Goal: Communication & Community: Answer question/provide support

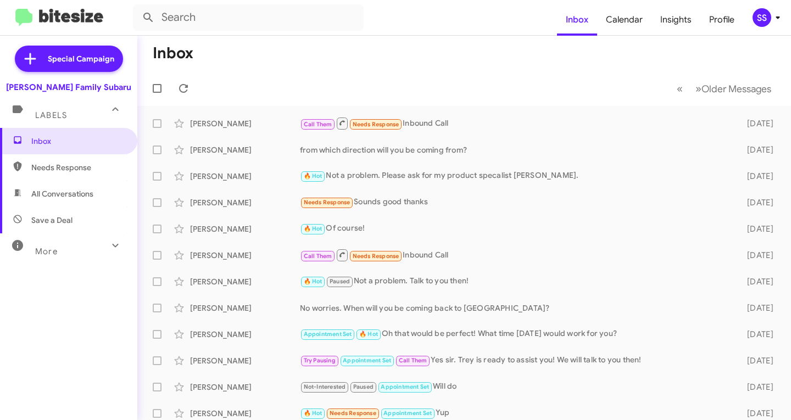
click at [65, 211] on span "Save a Deal" at bounding box center [68, 220] width 137 height 26
type input "in:not-interested"
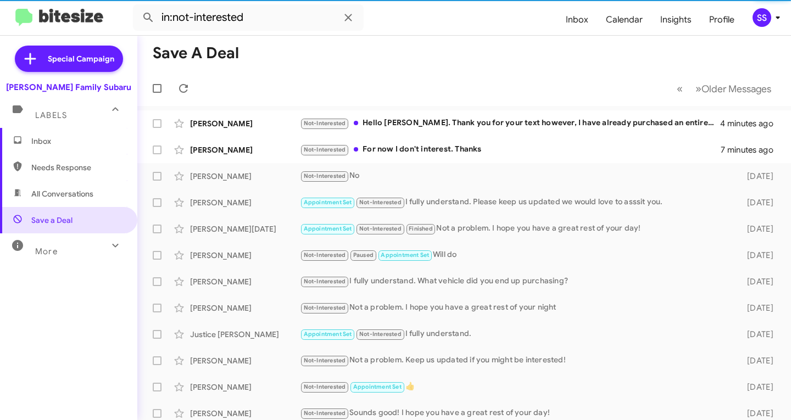
click at [76, 145] on span "Inbox" at bounding box center [77, 141] width 93 height 11
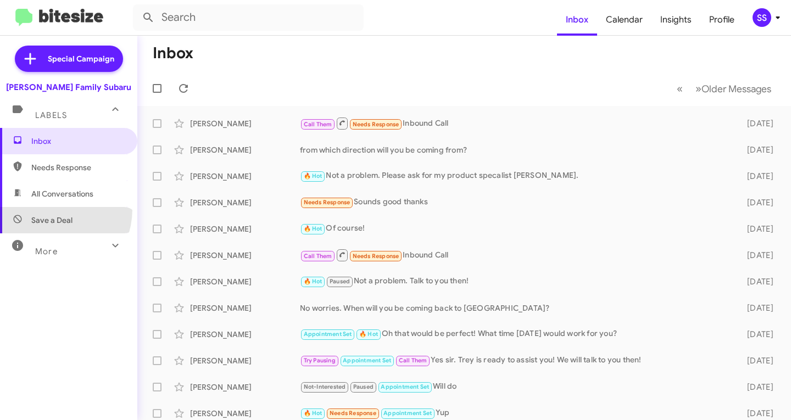
click at [48, 209] on span "Save a Deal" at bounding box center [68, 220] width 137 height 26
type input "in:not-interested"
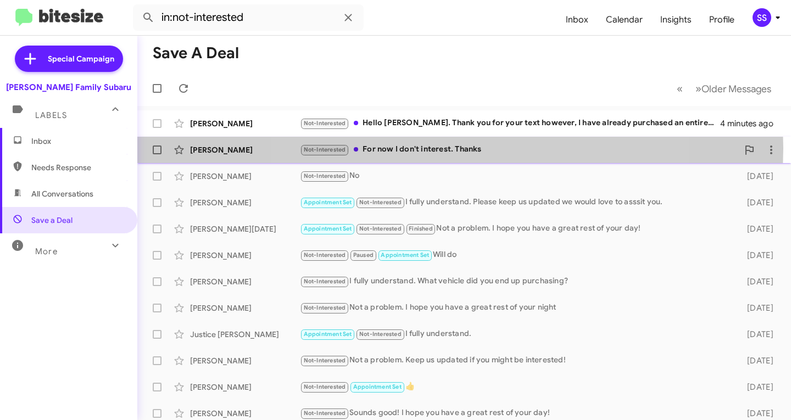
drag, startPoint x: 457, startPoint y: 148, endPoint x: 455, endPoint y: 155, distance: 7.5
click at [457, 149] on div "Not-Interested For now I don't interest. Thanks" at bounding box center [519, 149] width 438 height 13
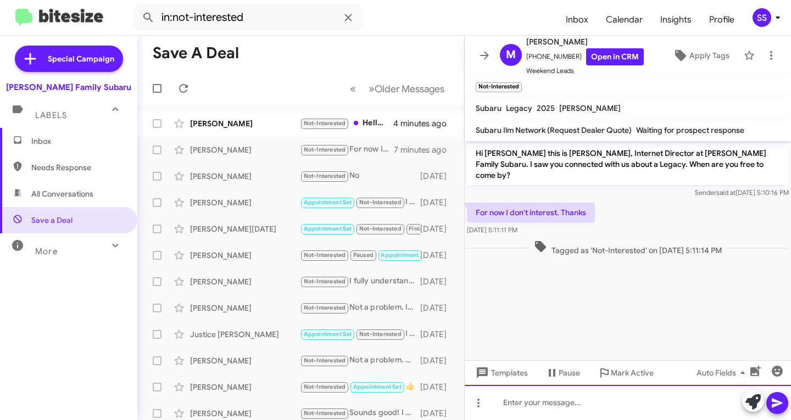
click at [544, 412] on div at bounding box center [628, 402] width 326 height 35
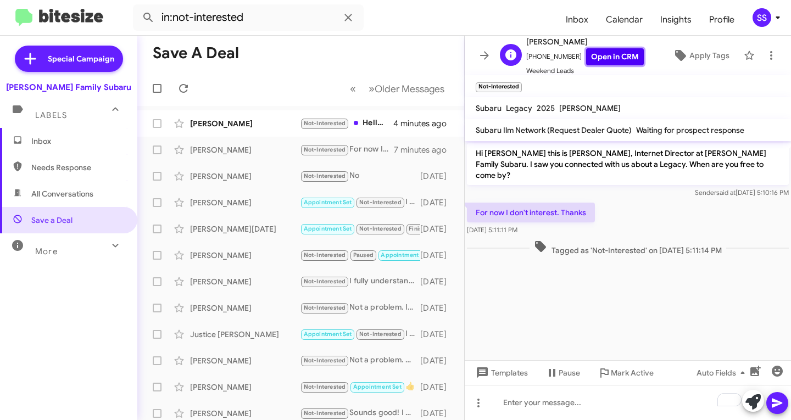
click at [614, 55] on link "Open in CRM" at bounding box center [615, 56] width 58 height 17
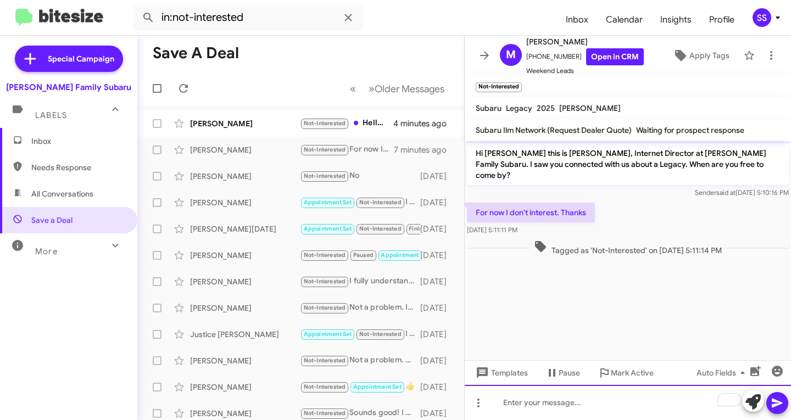
click at [596, 409] on div "To enrich screen reader interactions, please activate Accessibility in Grammarl…" at bounding box center [628, 402] width 326 height 35
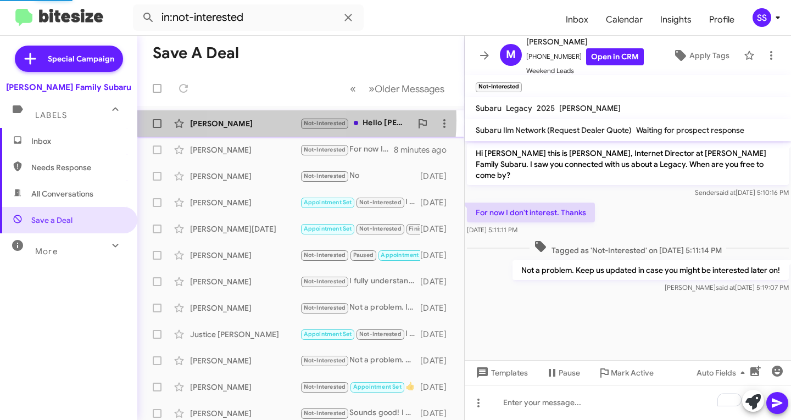
click at [261, 120] on div "[PERSON_NAME]" at bounding box center [245, 123] width 110 height 11
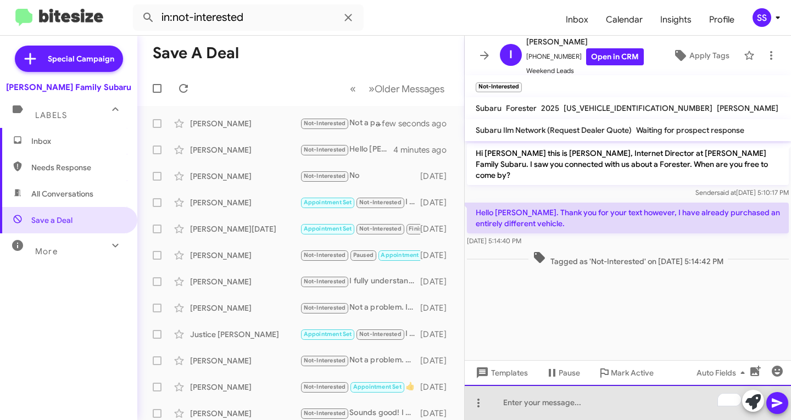
click at [571, 414] on div "To enrich screen reader interactions, please activate Accessibility in Grammarl…" at bounding box center [628, 402] width 326 height 35
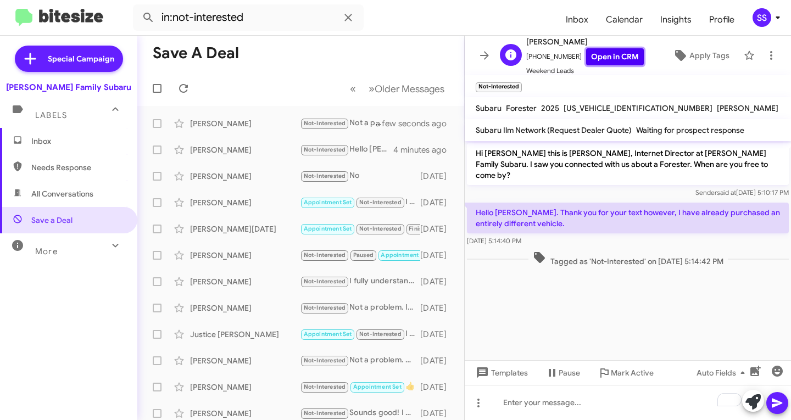
click at [603, 59] on link "Open in CRM" at bounding box center [615, 56] width 58 height 17
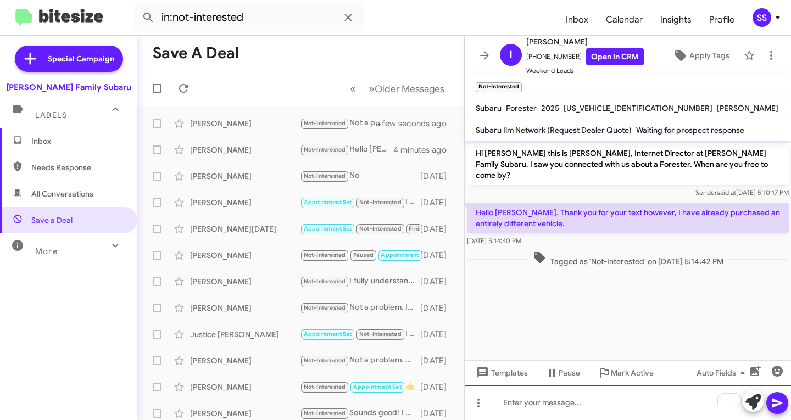
click at [576, 410] on div "To enrich screen reader interactions, please activate Accessibility in Grammarl…" at bounding box center [628, 402] width 326 height 35
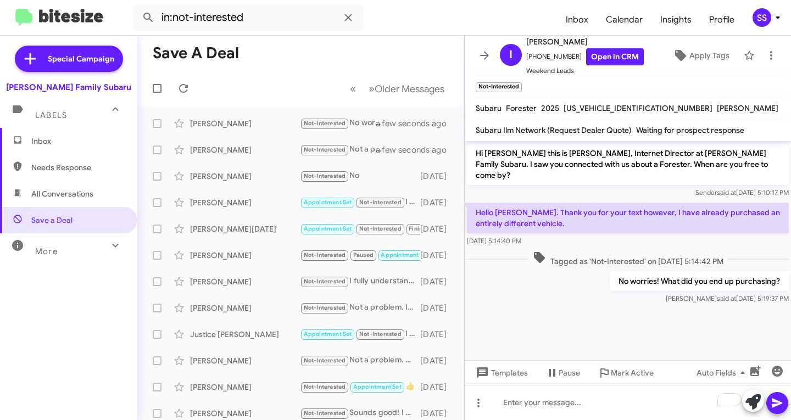
click at [38, 151] on span "Inbox" at bounding box center [68, 141] width 137 height 26
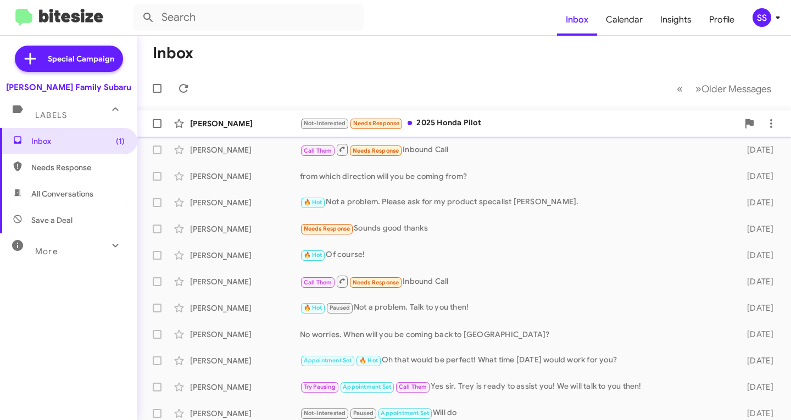
click at [569, 116] on div "[PERSON_NAME] Not-Interested Needs Response 2025 Honda Pilot 2 minutes ago" at bounding box center [464, 124] width 636 height 22
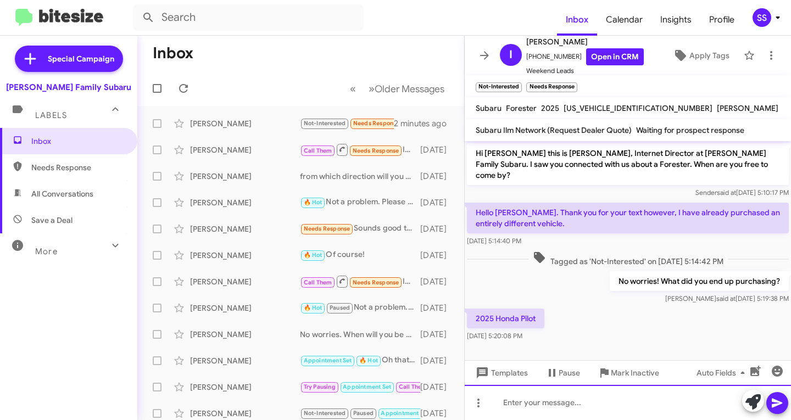
click at [611, 409] on div at bounding box center [628, 402] width 326 height 35
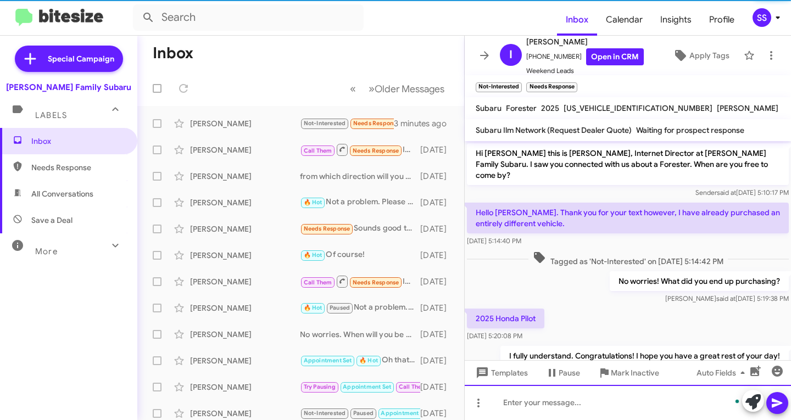
scroll to position [26, 0]
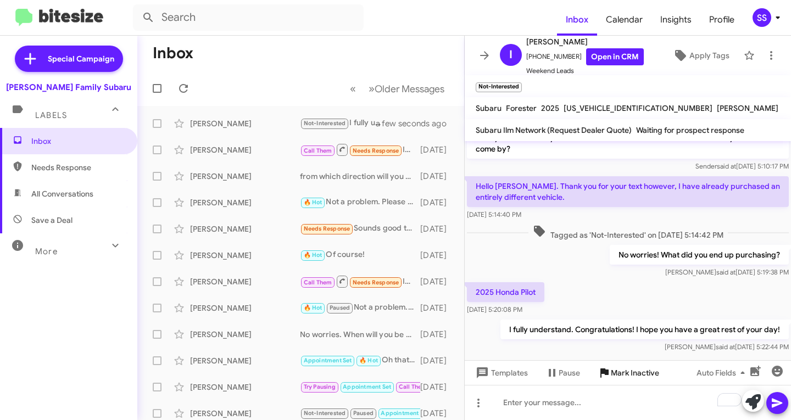
click at [638, 370] on span "Mark Inactive" at bounding box center [635, 373] width 48 height 20
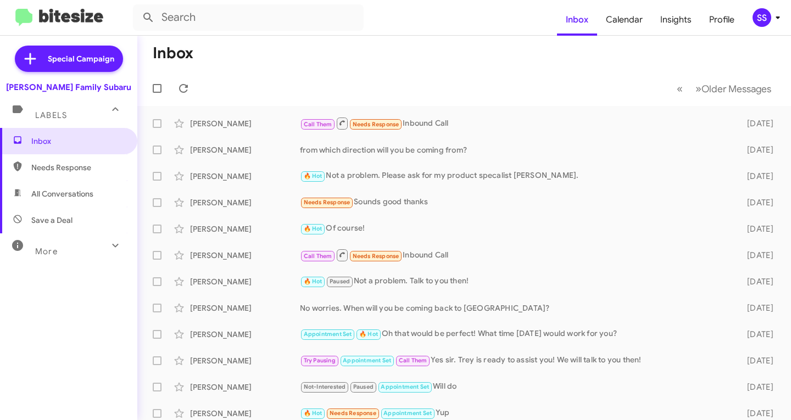
click at [58, 224] on span "Save a Deal" at bounding box center [51, 220] width 41 height 11
type input "in:not-interested"
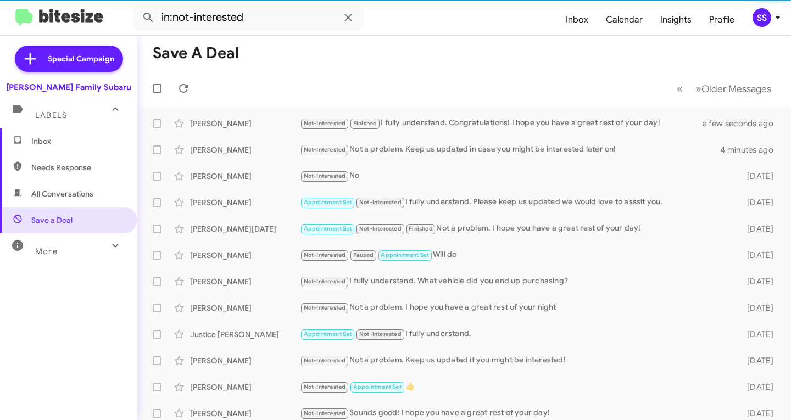
click at [71, 140] on span "Inbox" at bounding box center [77, 141] width 93 height 11
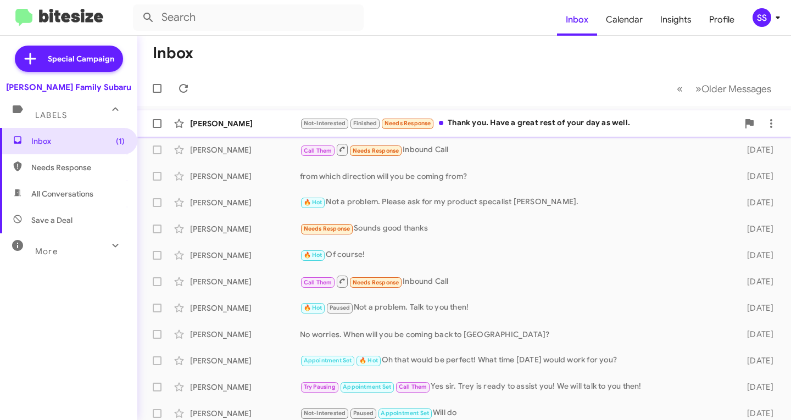
click at [543, 120] on div "Not-Interested Finished Needs Response Thank you. Have a great rest of your day…" at bounding box center [519, 123] width 438 height 13
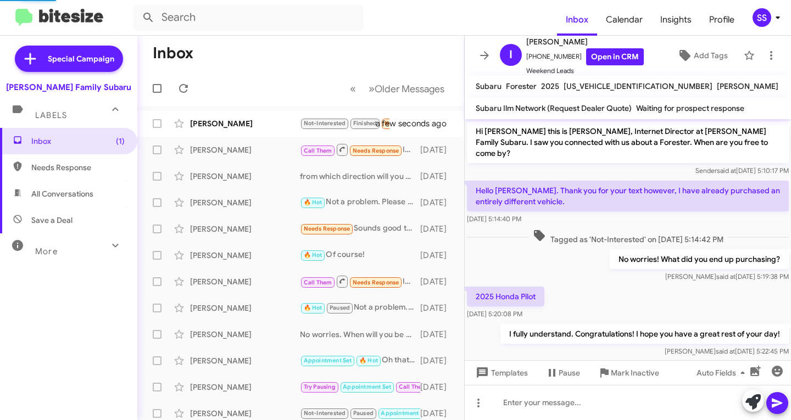
scroll to position [68, 0]
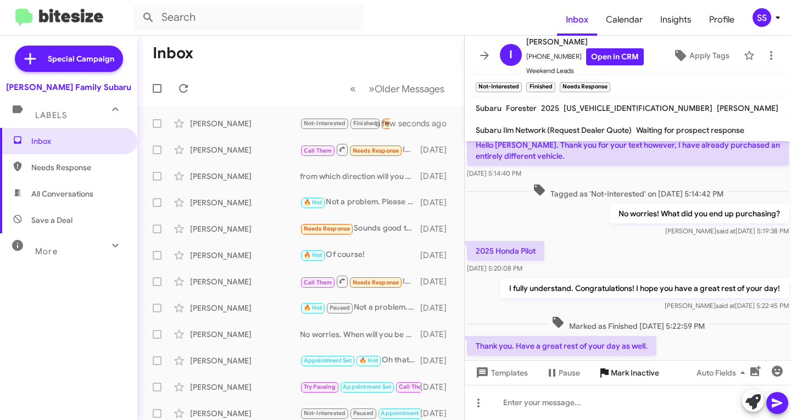
click at [621, 373] on span "Mark Inactive" at bounding box center [635, 373] width 48 height 20
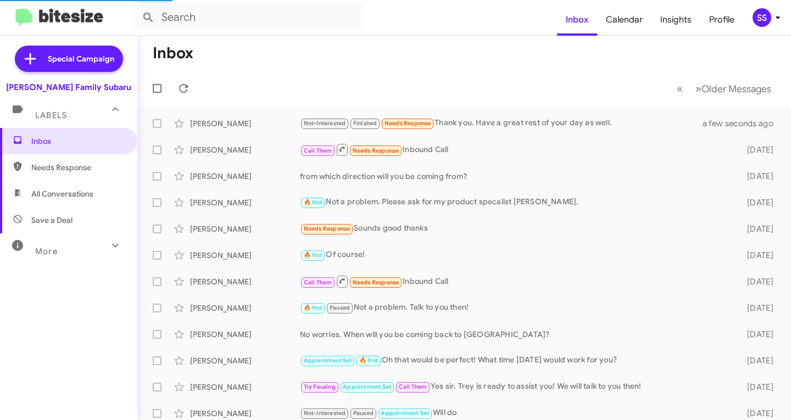
click at [66, 225] on span "Save a Deal" at bounding box center [51, 220] width 41 height 11
type input "in:not-interested"
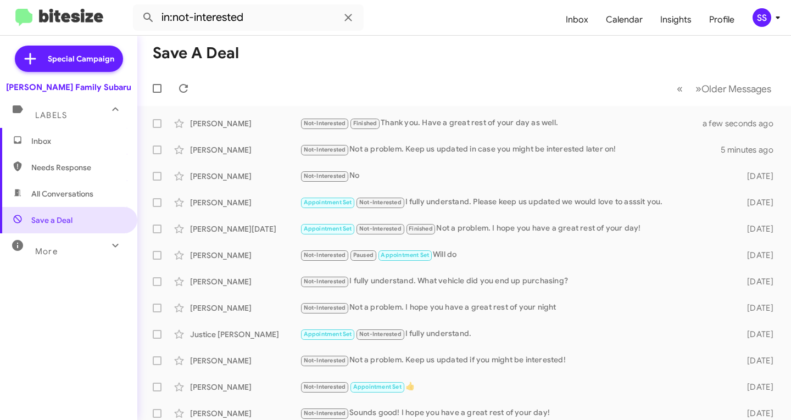
click at [88, 136] on span "Inbox" at bounding box center [77, 141] width 93 height 11
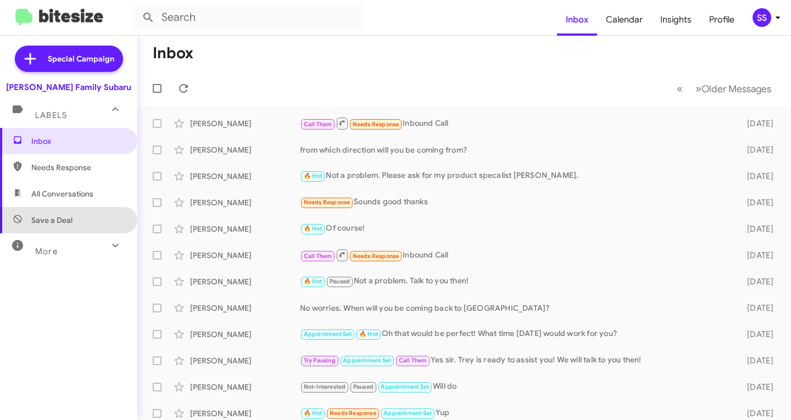
click at [80, 221] on span "Save a Deal" at bounding box center [68, 220] width 137 height 26
type input "in:not-interested"
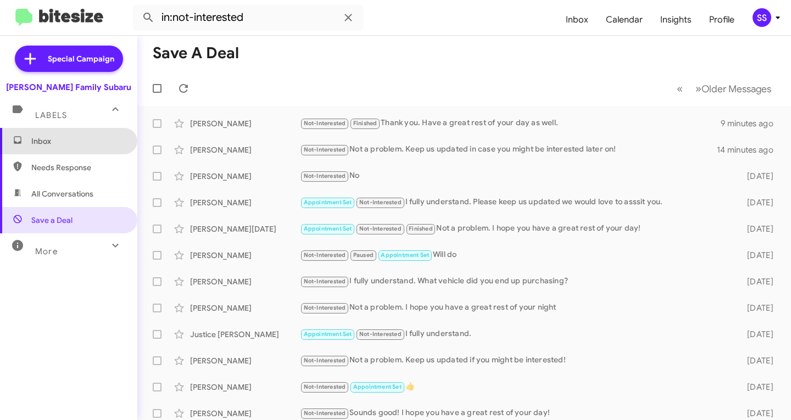
click at [72, 141] on span "Inbox" at bounding box center [77, 141] width 93 height 11
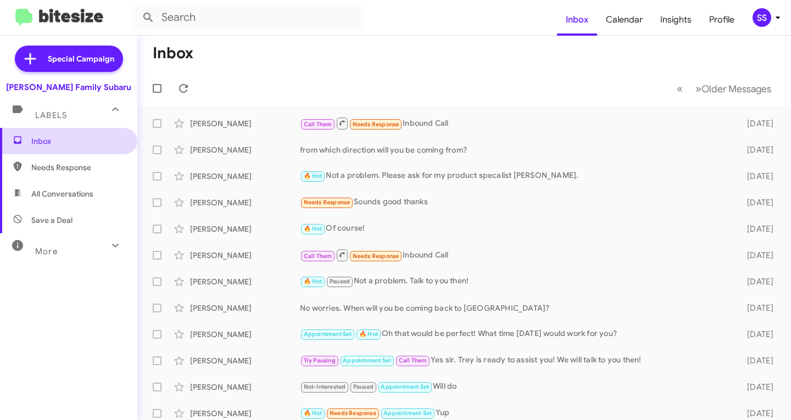
click at [83, 146] on span "Inbox" at bounding box center [77, 141] width 93 height 11
click at [72, 222] on span "Save a Deal" at bounding box center [68, 220] width 137 height 26
type input "in:not-interested"
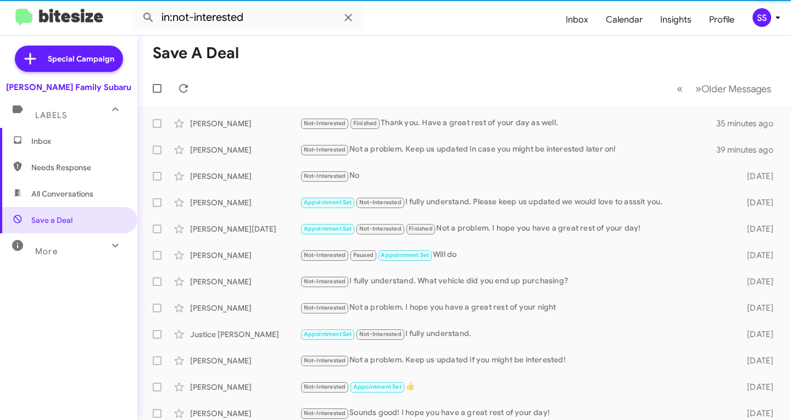
click at [74, 144] on span "Inbox" at bounding box center [77, 141] width 93 height 11
